Goal: Task Accomplishment & Management: Complete application form

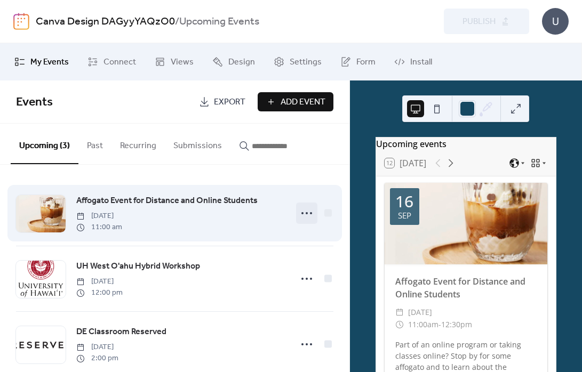
scroll to position [21, 0]
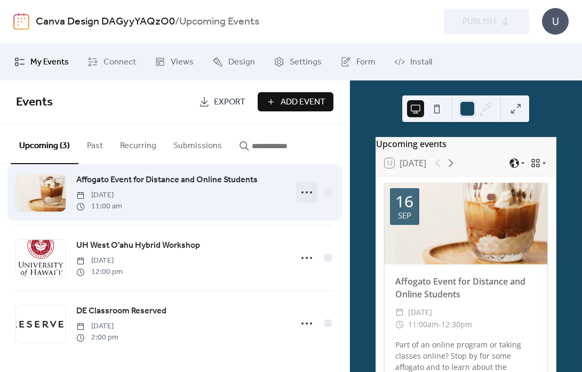
click at [306, 190] on icon at bounding box center [306, 192] width 17 height 17
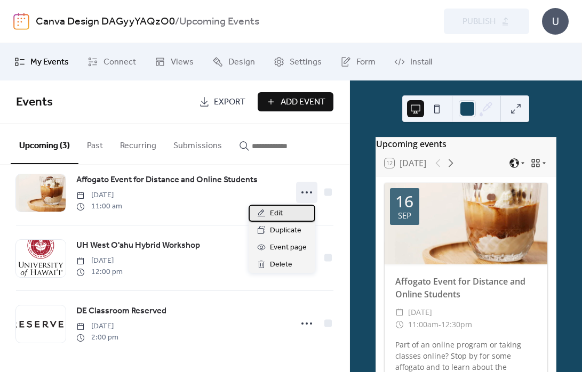
click at [267, 208] on div "Edit" at bounding box center [281, 213] width 67 height 17
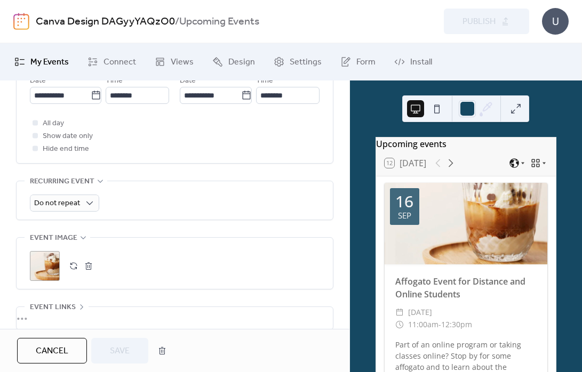
scroll to position [442, 0]
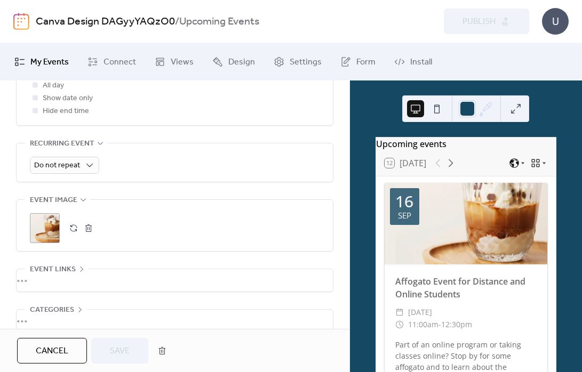
click at [53, 225] on div ";" at bounding box center [45, 228] width 30 height 30
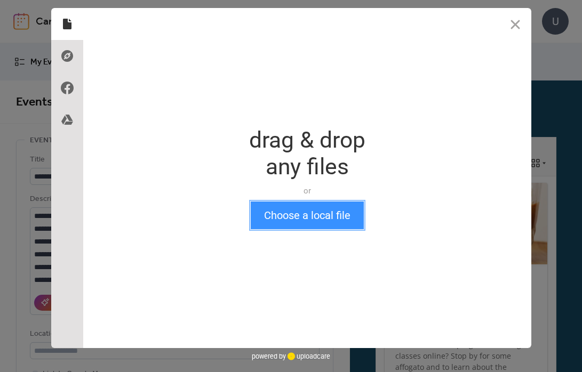
click at [284, 224] on button "Choose a local file" at bounding box center [307, 215] width 113 height 28
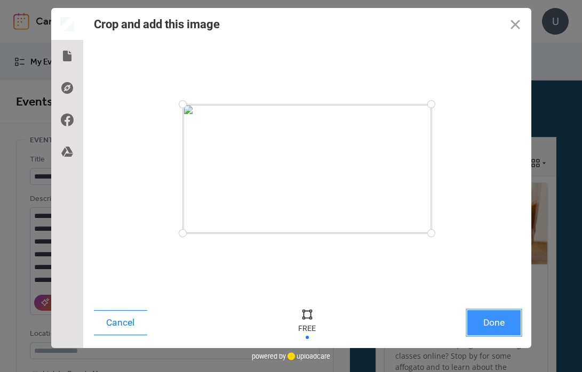
click at [499, 325] on button "Done" at bounding box center [493, 322] width 53 height 25
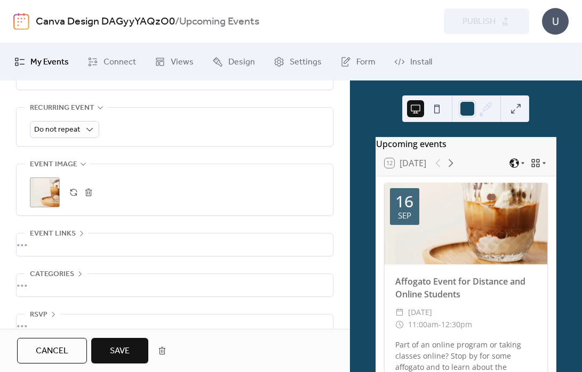
scroll to position [499, 0]
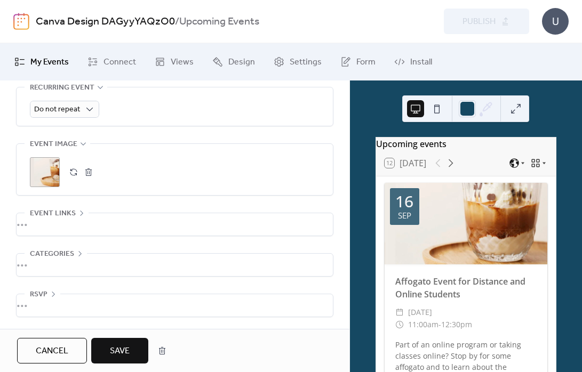
click at [128, 350] on span "Save" at bounding box center [120, 351] width 20 height 13
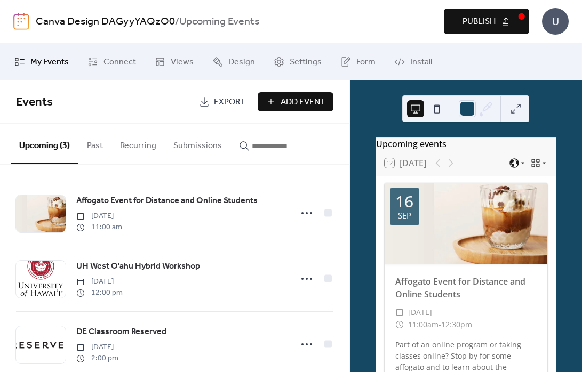
click at [483, 18] on span "Publish" at bounding box center [478, 21] width 33 height 13
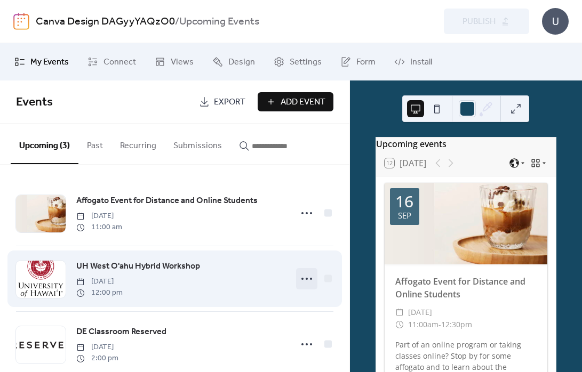
click at [303, 277] on icon at bounding box center [306, 278] width 17 height 17
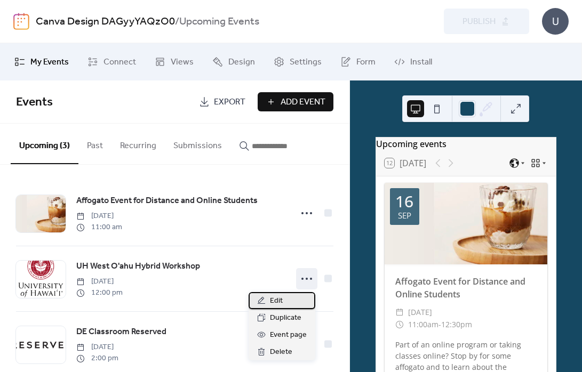
click at [283, 303] on div "Edit" at bounding box center [281, 300] width 67 height 17
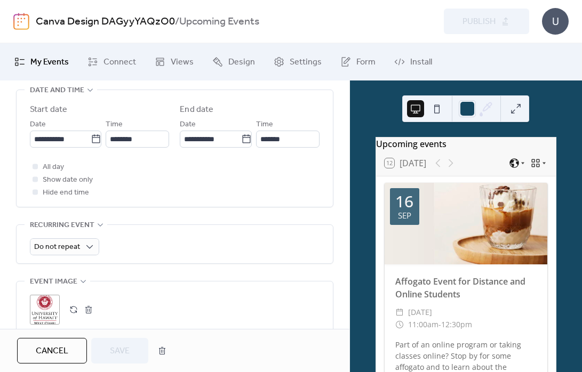
scroll to position [499, 0]
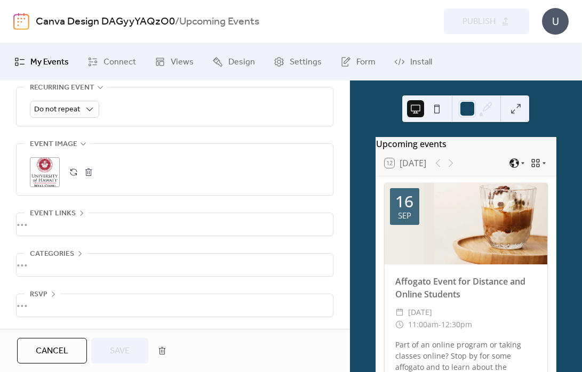
click at [51, 172] on div ";" at bounding box center [45, 172] width 30 height 30
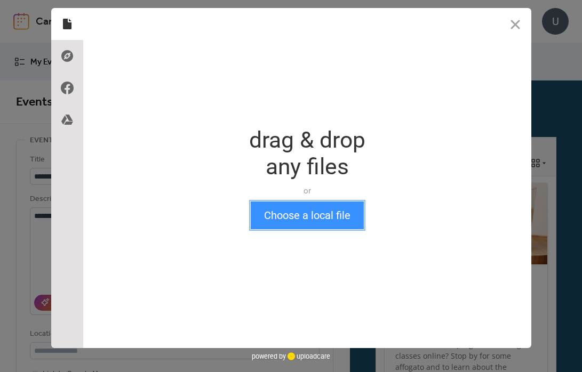
click at [290, 209] on button "Choose a local file" at bounding box center [307, 215] width 113 height 28
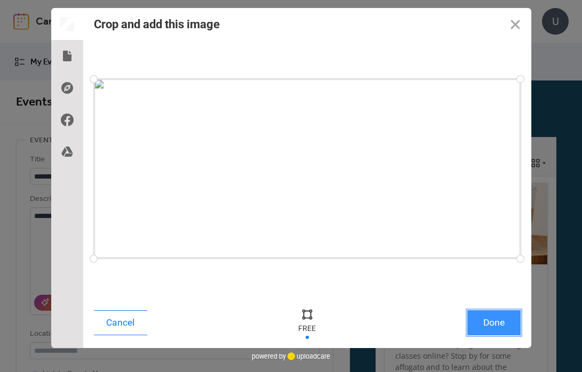
click at [491, 321] on button "Done" at bounding box center [493, 322] width 53 height 25
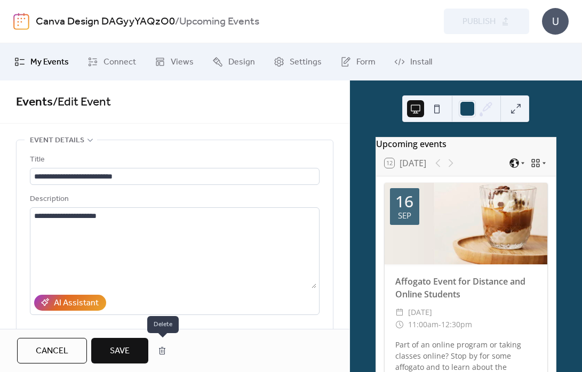
click at [121, 351] on span "Save" at bounding box center [120, 351] width 20 height 13
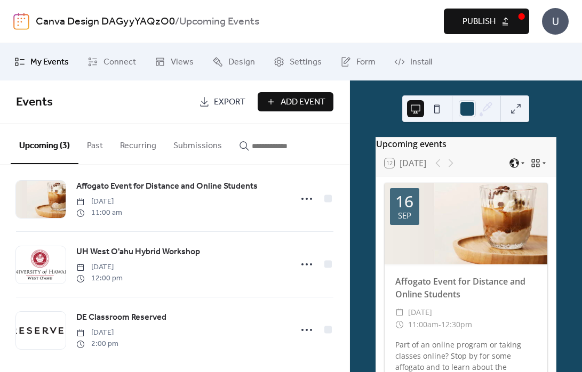
scroll to position [21, 0]
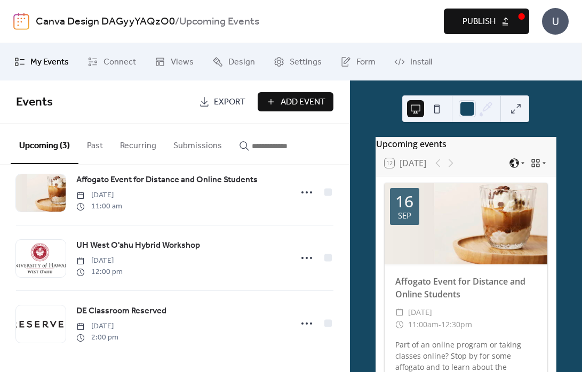
click at [465, 23] on span "Publish" at bounding box center [478, 21] width 33 height 13
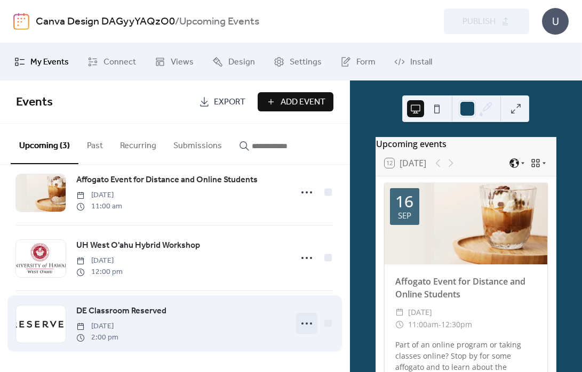
click at [307, 320] on icon at bounding box center [306, 323] width 17 height 17
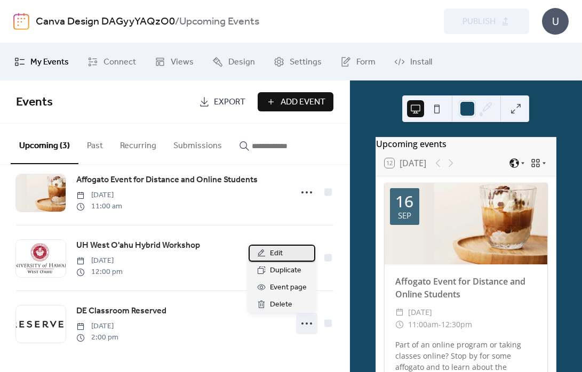
click at [292, 256] on div "Edit" at bounding box center [281, 253] width 67 height 17
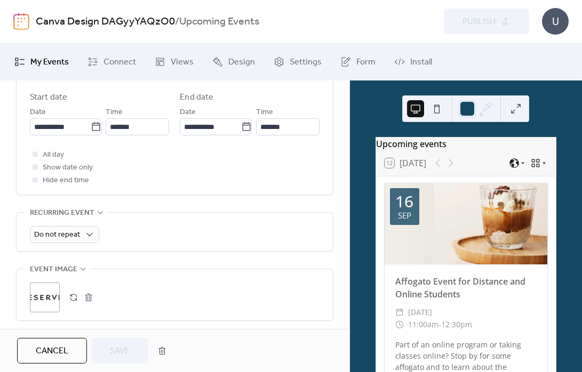
scroll to position [494, 0]
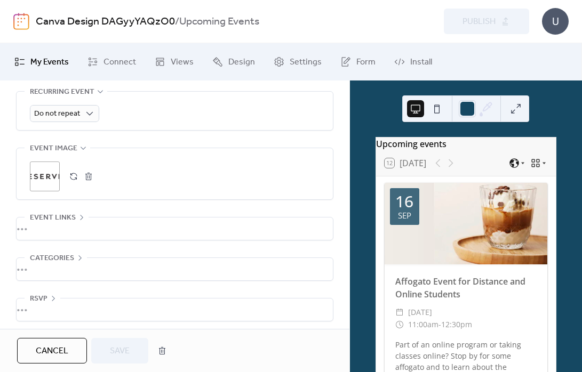
click at [70, 175] on button "button" at bounding box center [73, 176] width 15 height 15
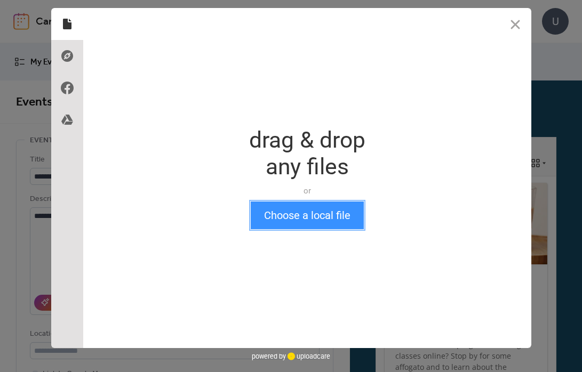
click at [320, 213] on button "Choose a local file" at bounding box center [307, 215] width 113 height 28
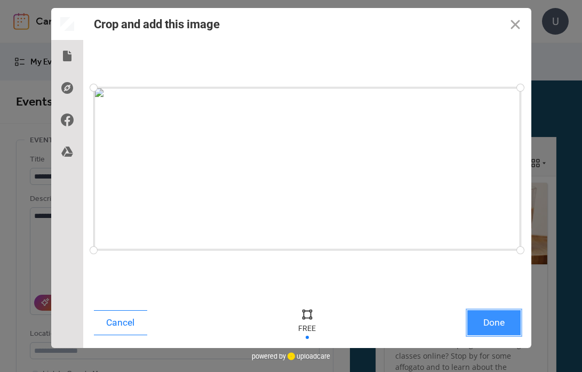
click at [502, 313] on button "Done" at bounding box center [493, 322] width 53 height 25
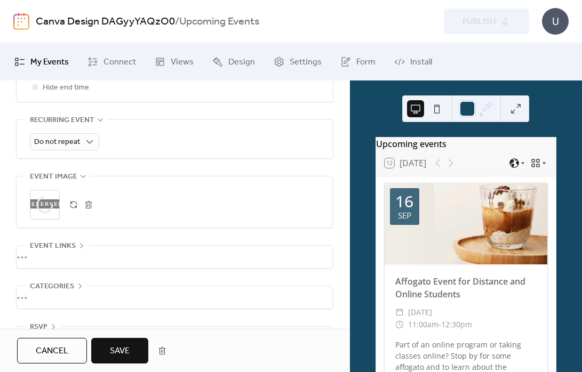
click at [116, 346] on span "Save" at bounding box center [120, 351] width 20 height 13
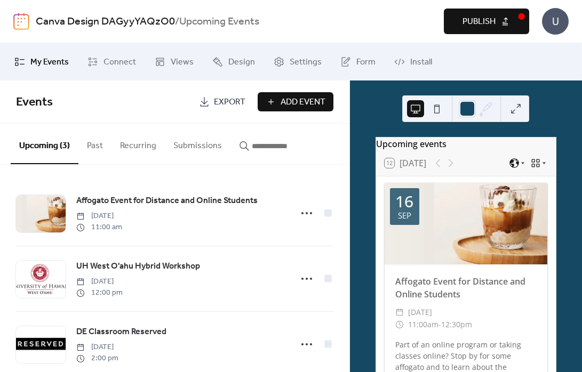
click at [479, 19] on span "Publish" at bounding box center [478, 21] width 33 height 13
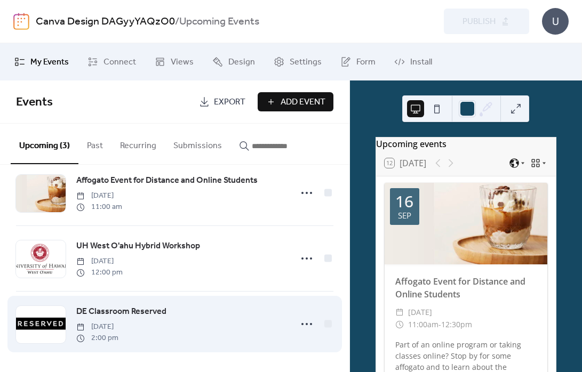
scroll to position [21, 0]
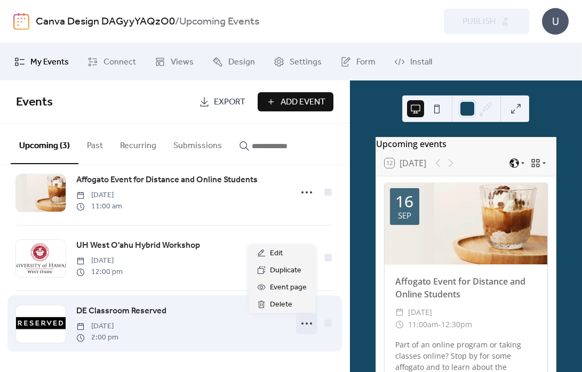
click at [302, 321] on icon at bounding box center [306, 323] width 17 height 17
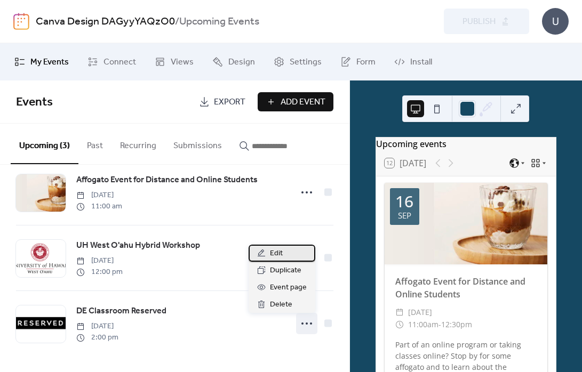
click at [286, 252] on div "Edit" at bounding box center [281, 253] width 67 height 17
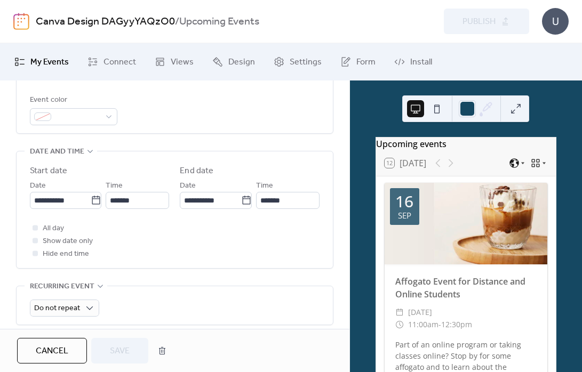
scroll to position [499, 0]
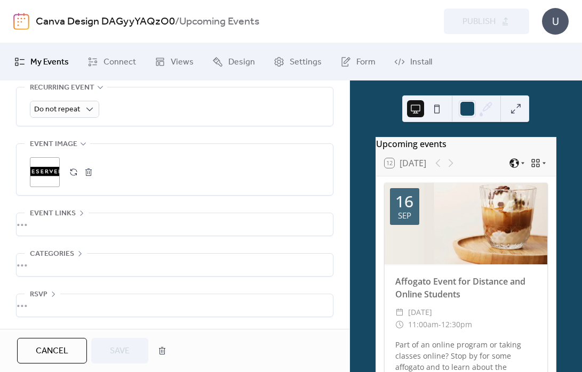
click at [75, 170] on button "button" at bounding box center [73, 172] width 15 height 15
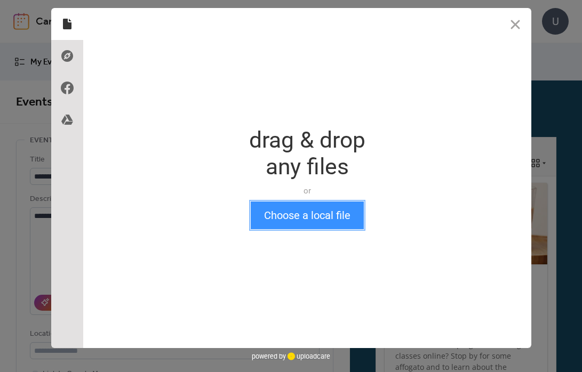
click at [322, 214] on button "Choose a local file" at bounding box center [307, 215] width 113 height 28
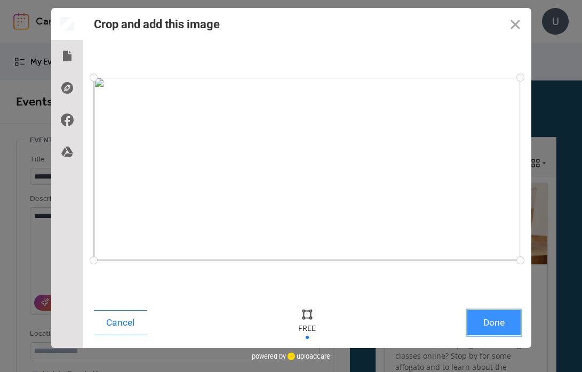
click at [492, 323] on button "Done" at bounding box center [493, 322] width 53 height 25
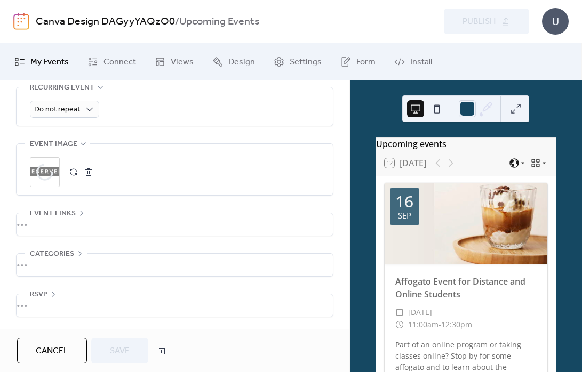
scroll to position [499, 0]
click at [130, 345] on span "Save" at bounding box center [120, 351] width 20 height 13
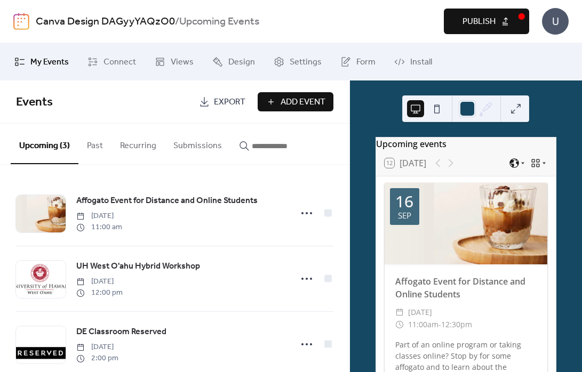
click at [501, 22] on button "Publish" at bounding box center [486, 22] width 85 height 26
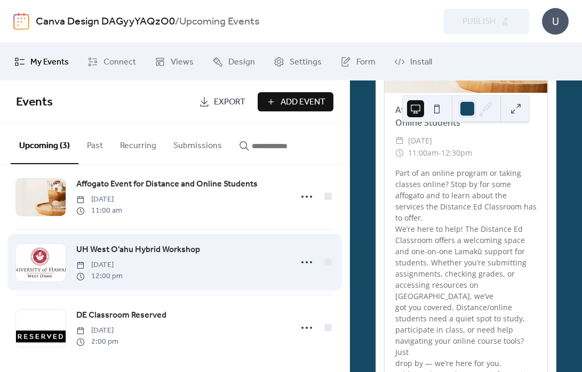
scroll to position [21, 0]
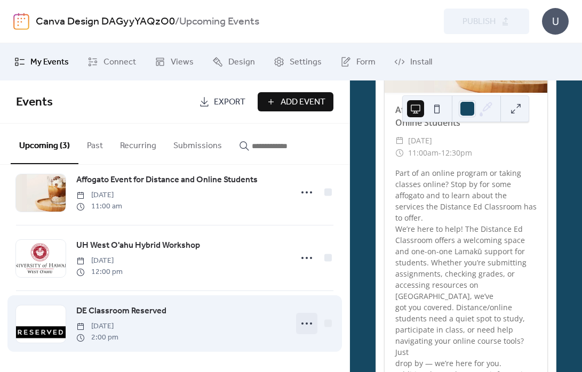
click at [308, 325] on icon at bounding box center [306, 323] width 17 height 17
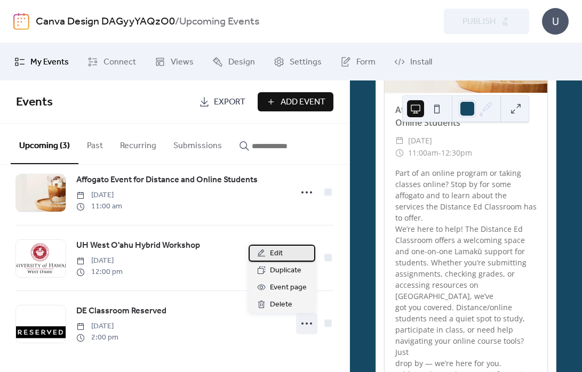
click at [279, 250] on span "Edit" at bounding box center [276, 253] width 13 height 13
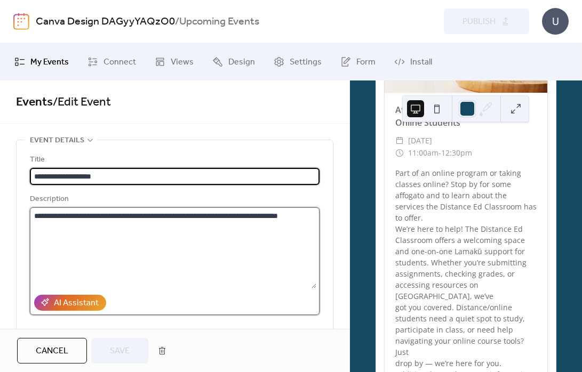
click at [117, 229] on textarea "**********" at bounding box center [173, 247] width 286 height 81
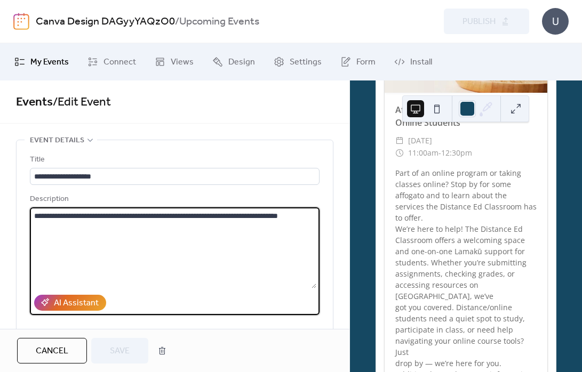
click at [34, 213] on textarea "**********" at bounding box center [173, 247] width 286 height 81
type textarea "**********"
click at [146, 346] on button "Save" at bounding box center [119, 351] width 57 height 26
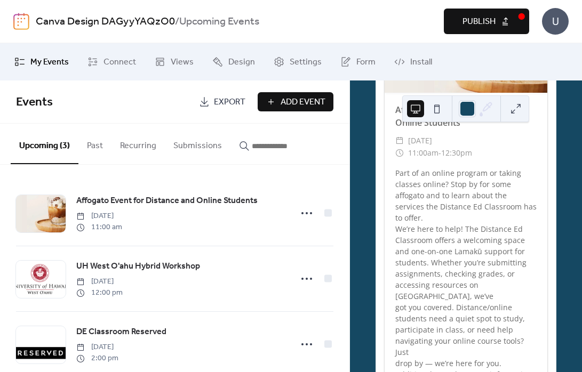
click at [522, 108] on button at bounding box center [515, 108] width 17 height 17
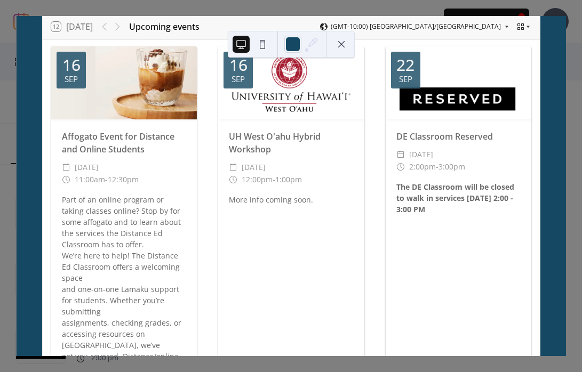
scroll to position [47, 0]
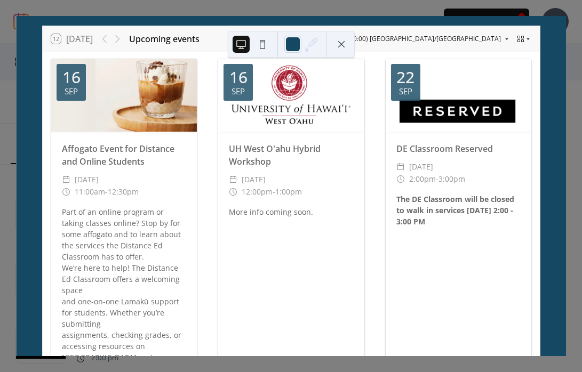
click at [566, 16] on div "12 [DATE] Upcoming events (GMT-10:00) [GEOGRAPHIC_DATA]/[GEOGRAPHIC_DATA] [DATE…" at bounding box center [291, 186] width 550 height 340
click at [348, 42] on button at bounding box center [341, 44] width 17 height 17
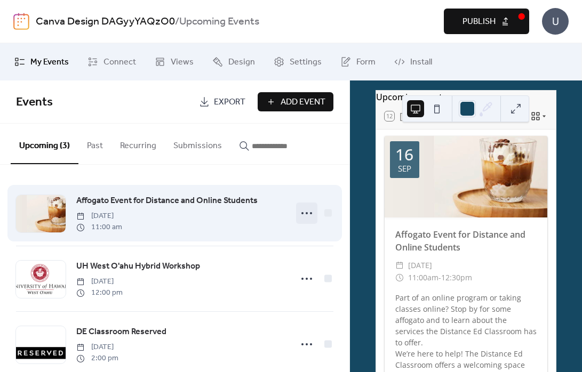
click at [298, 210] on icon at bounding box center [306, 213] width 17 height 17
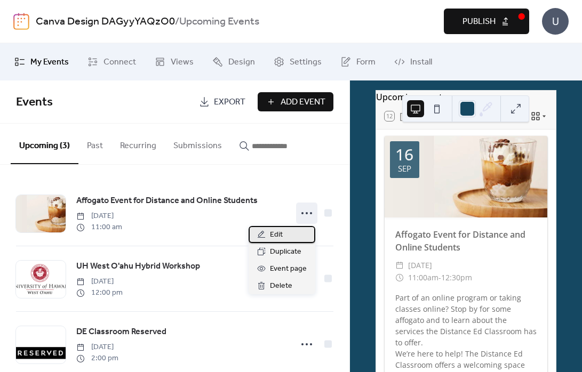
click at [286, 237] on div "Edit" at bounding box center [281, 234] width 67 height 17
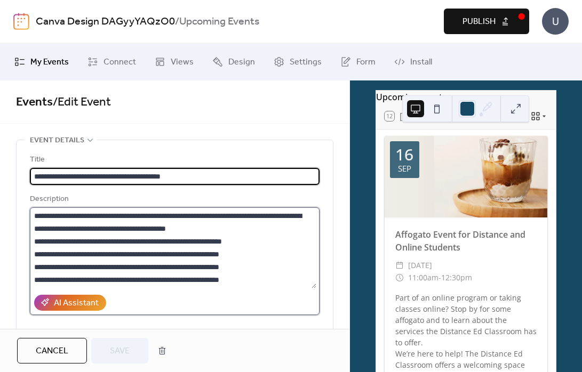
click at [35, 213] on textarea "**********" at bounding box center [173, 247] width 286 height 81
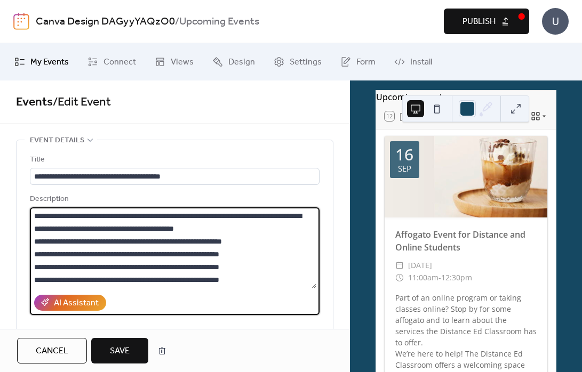
click at [204, 214] on textarea "**********" at bounding box center [173, 247] width 286 height 81
type textarea "**********"
click at [111, 357] on span "Save" at bounding box center [120, 351] width 20 height 13
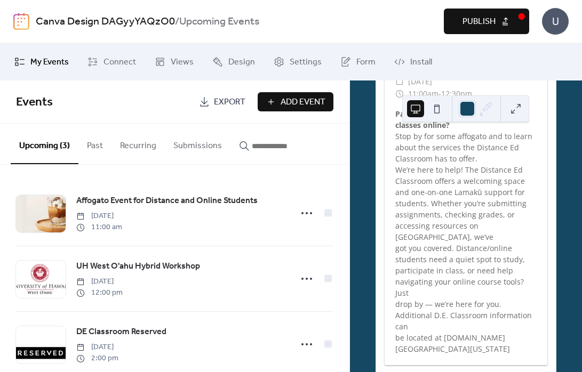
scroll to position [232, 0]
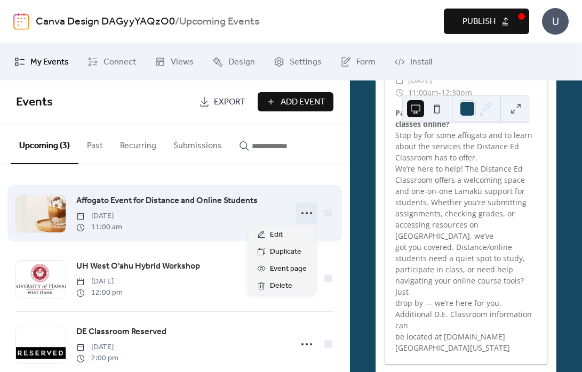
click at [303, 212] on icon at bounding box center [306, 213] width 17 height 17
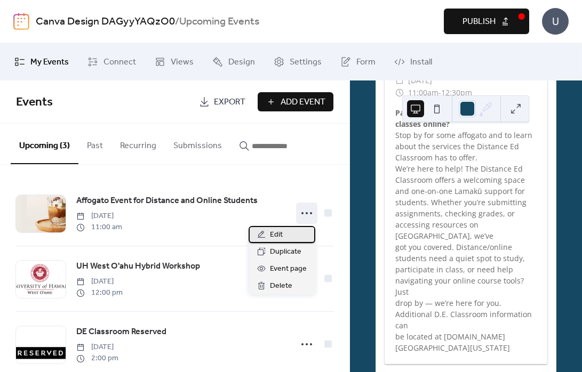
click at [289, 233] on div "Edit" at bounding box center [281, 234] width 67 height 17
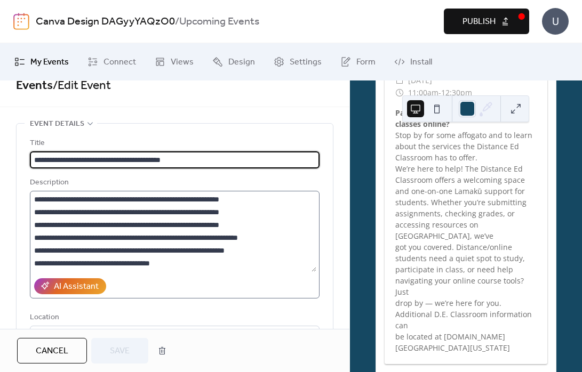
scroll to position [19, 0]
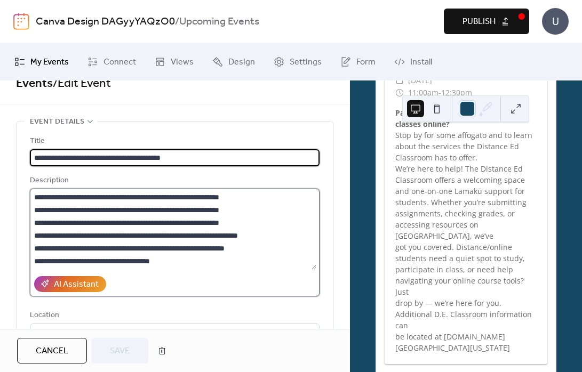
click at [257, 234] on textarea "**********" at bounding box center [173, 229] width 286 height 81
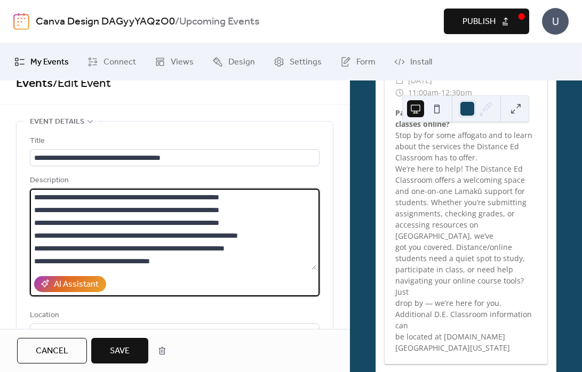
click at [130, 248] on textarea "**********" at bounding box center [173, 229] width 286 height 81
type textarea "**********"
click at [126, 357] on span "Save" at bounding box center [120, 351] width 20 height 13
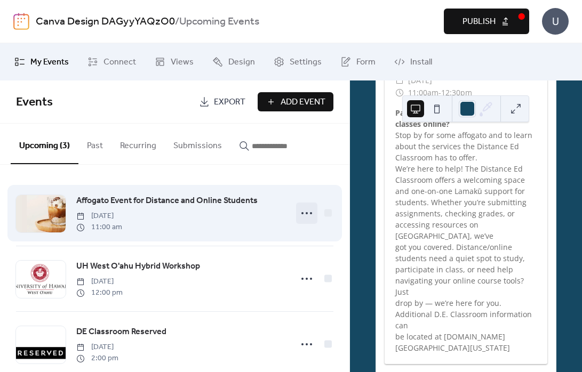
click at [302, 211] on icon at bounding box center [306, 213] width 17 height 17
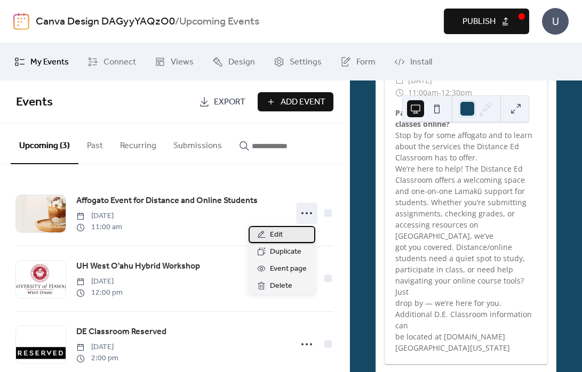
click at [278, 229] on span "Edit" at bounding box center [276, 235] width 13 height 13
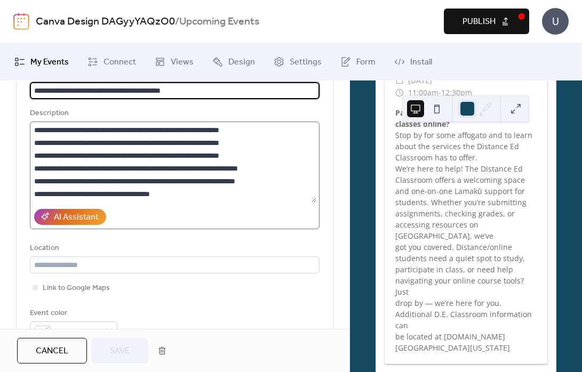
scroll to position [91, 0]
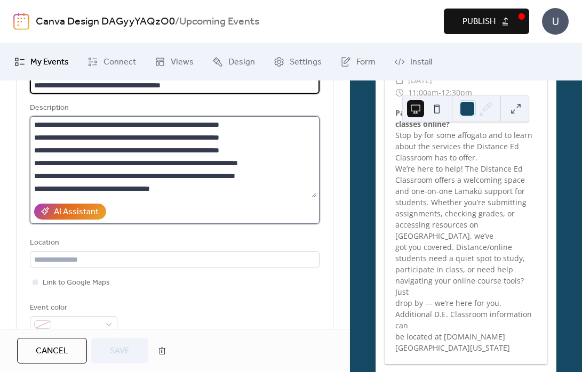
click at [133, 173] on textarea "**********" at bounding box center [173, 156] width 286 height 81
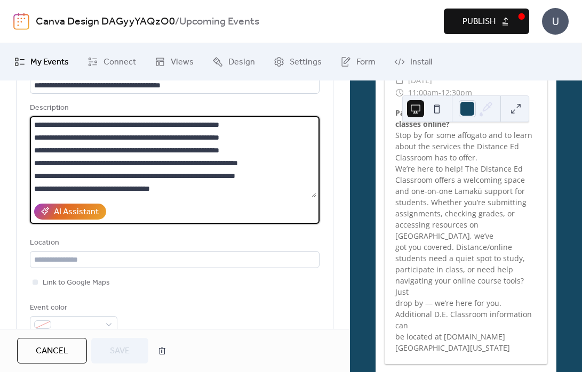
click at [77, 186] on textarea "**********" at bounding box center [173, 156] width 286 height 81
type textarea "**********"
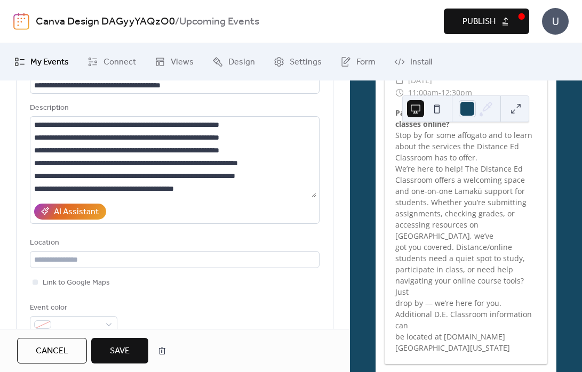
click at [123, 348] on span "Save" at bounding box center [120, 351] width 20 height 13
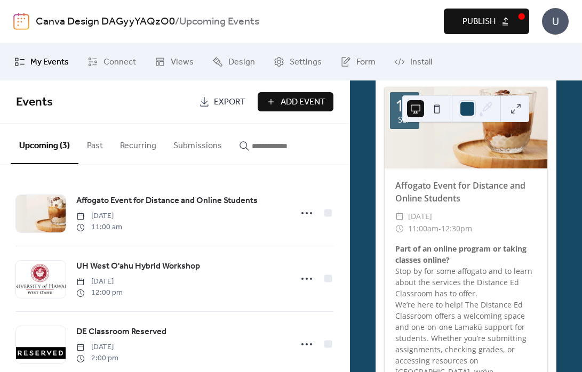
scroll to position [62, 0]
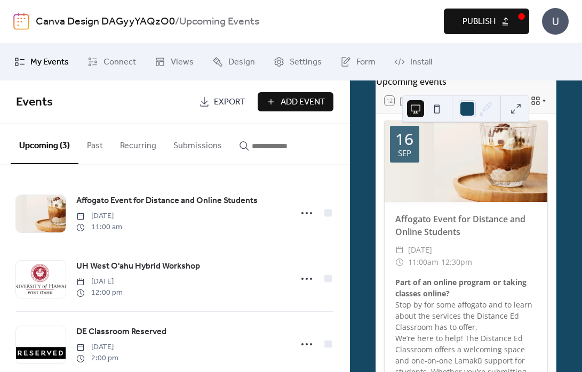
click at [473, 15] on span "Publish" at bounding box center [478, 21] width 33 height 13
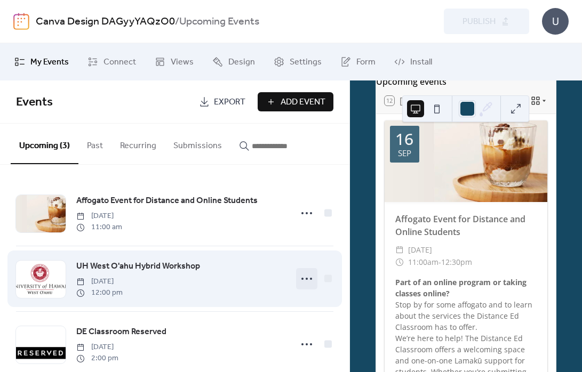
click at [302, 280] on icon at bounding box center [306, 278] width 17 height 17
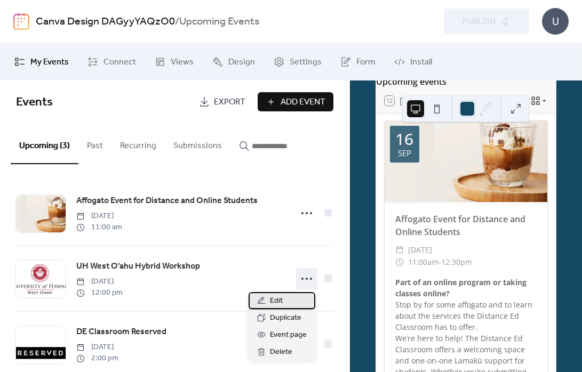
click at [288, 297] on div "Edit" at bounding box center [281, 300] width 67 height 17
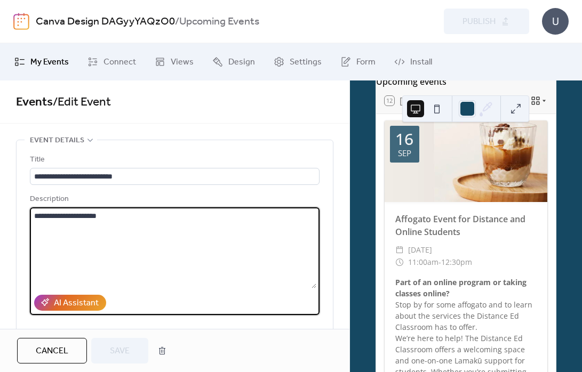
click at [34, 215] on textarea "**********" at bounding box center [173, 247] width 286 height 81
type textarea "**********"
click at [125, 354] on span "Save" at bounding box center [120, 351] width 20 height 13
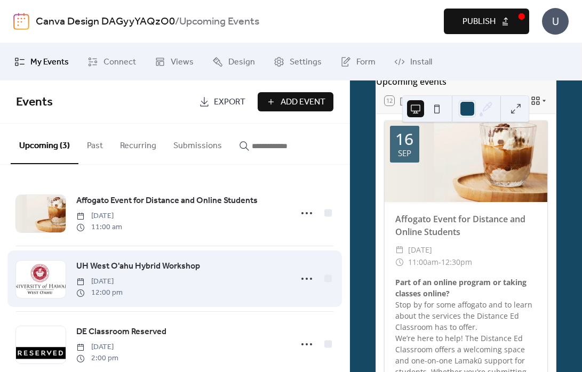
click at [279, 283] on div "UH West O'ahu Hybrid Workshop [DATE] 12:00 pm" at bounding box center [180, 279] width 208 height 38
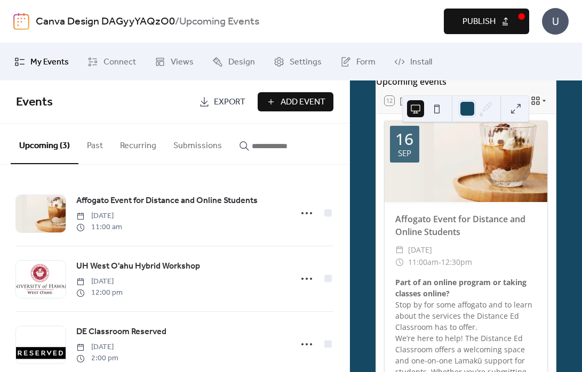
click at [518, 108] on button at bounding box center [515, 108] width 17 height 17
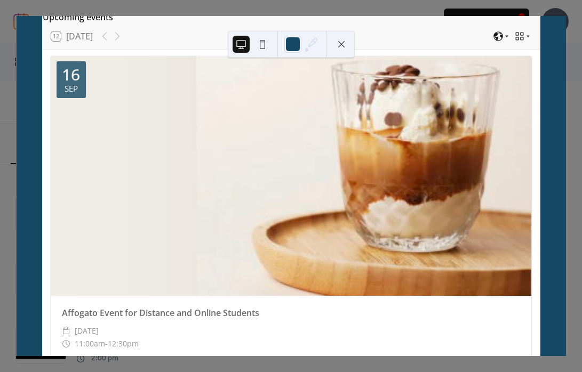
scroll to position [50, 0]
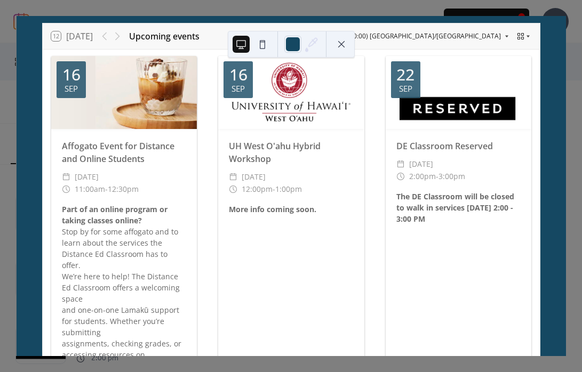
click at [566, 34] on div "12 [DATE] Upcoming events (GMT-10:00) [GEOGRAPHIC_DATA]/[GEOGRAPHIC_DATA] [DATE…" at bounding box center [291, 186] width 550 height 340
click at [345, 43] on button at bounding box center [341, 44] width 17 height 17
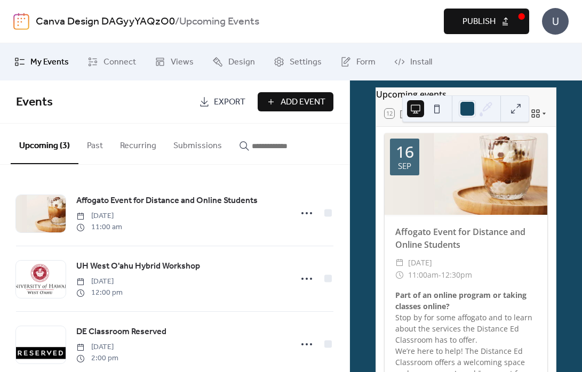
scroll to position [69, 0]
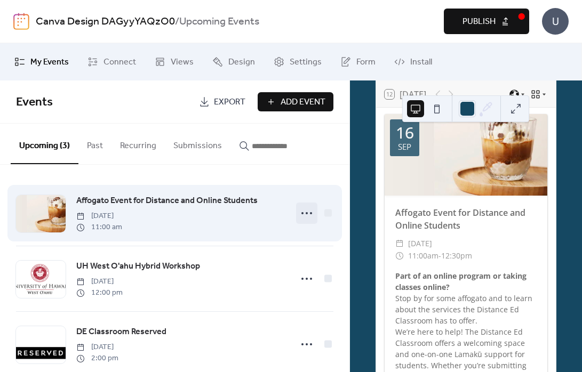
click at [309, 208] on icon at bounding box center [306, 213] width 17 height 17
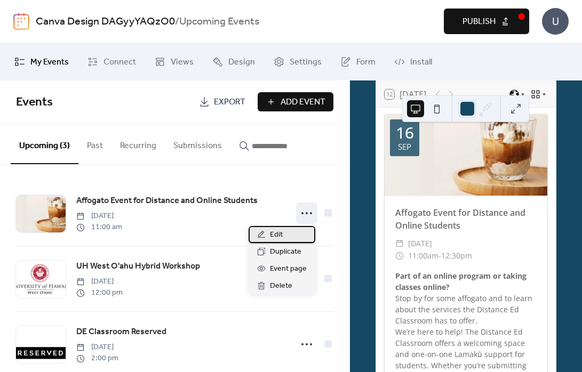
click at [273, 232] on span "Edit" at bounding box center [276, 235] width 13 height 13
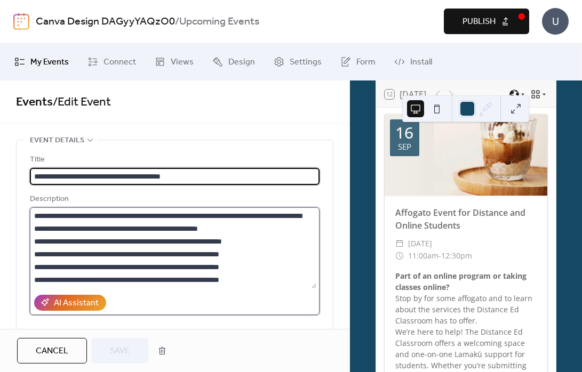
click at [239, 214] on textarea "**********" at bounding box center [173, 247] width 286 height 81
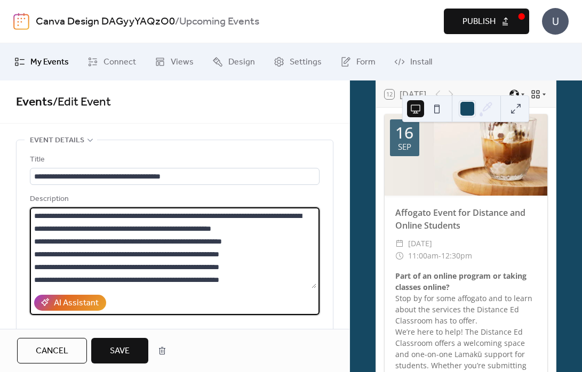
type textarea "**********"
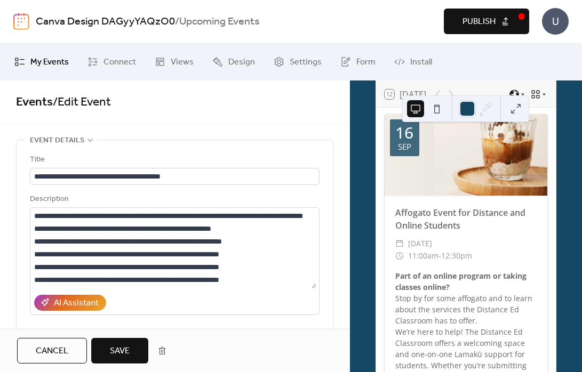
click at [123, 342] on button "Save" at bounding box center [119, 351] width 57 height 26
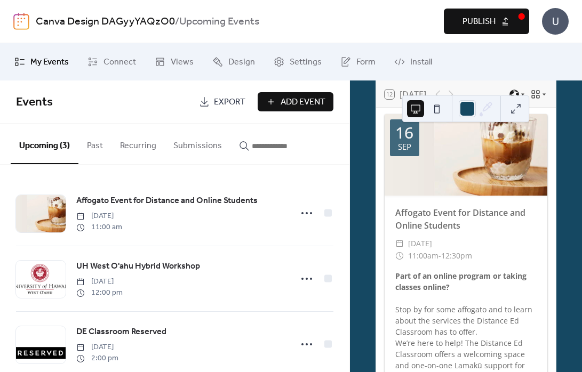
click at [475, 16] on span "Publish" at bounding box center [478, 21] width 33 height 13
